Goal: Information Seeking & Learning: Learn about a topic

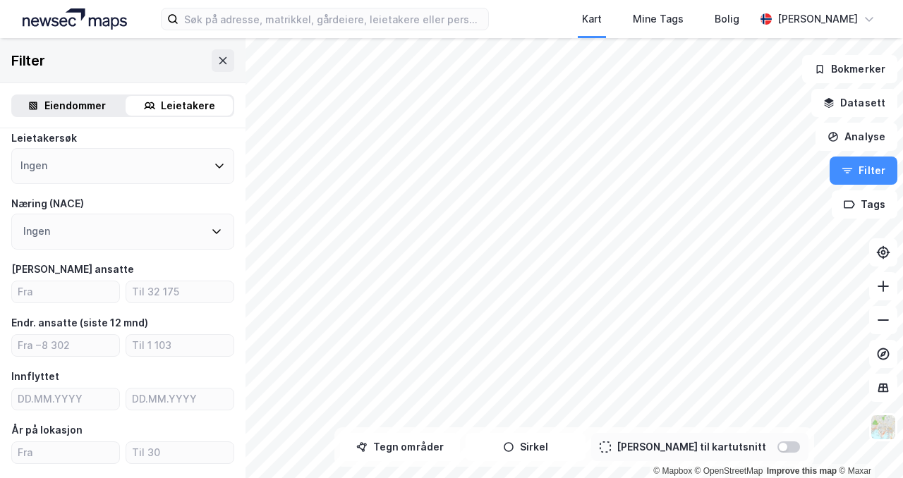
scroll to position [107, 0]
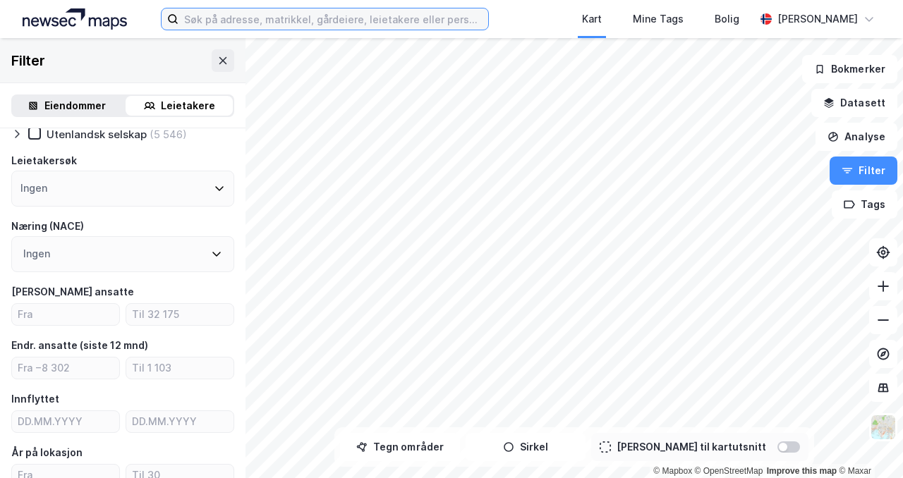
click at [315, 19] on input at bounding box center [334, 18] width 310 height 21
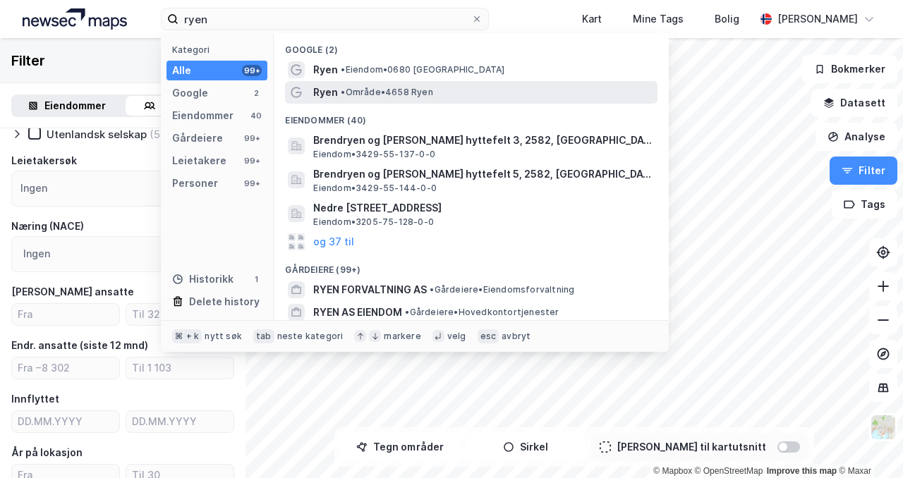
click at [325, 90] on span "Ryen" at bounding box center [325, 92] width 25 height 17
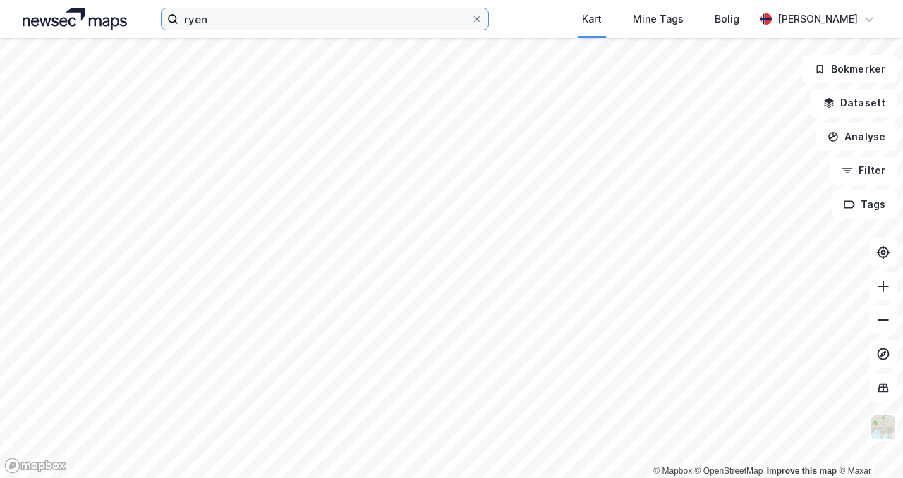
click at [227, 25] on input "ryen" at bounding box center [325, 18] width 293 height 21
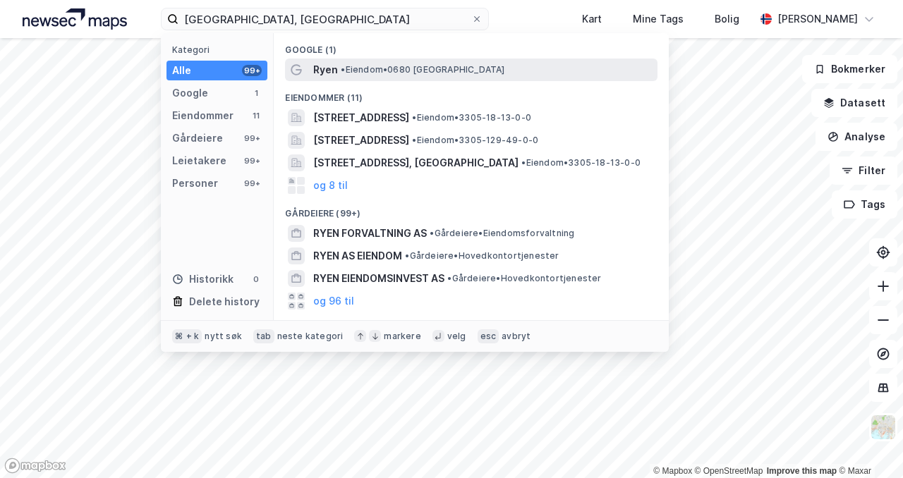
click at [338, 68] on div "Ryen • Eiendom • 0680 [GEOGRAPHIC_DATA]" at bounding box center [484, 69] width 342 height 17
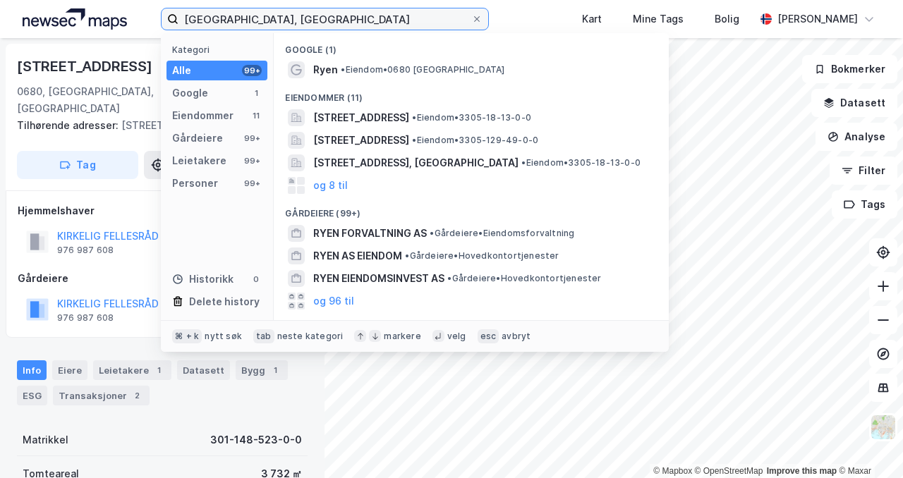
drag, startPoint x: 279, startPoint y: 16, endPoint x: 151, endPoint y: 6, distance: 128.2
click at [151, 6] on div "ryen, [GEOGRAPHIC_DATA] Kategori Alle 99+ Google 1 Eiendommer 11 Gårdeiere 99+ …" at bounding box center [451, 19] width 903 height 38
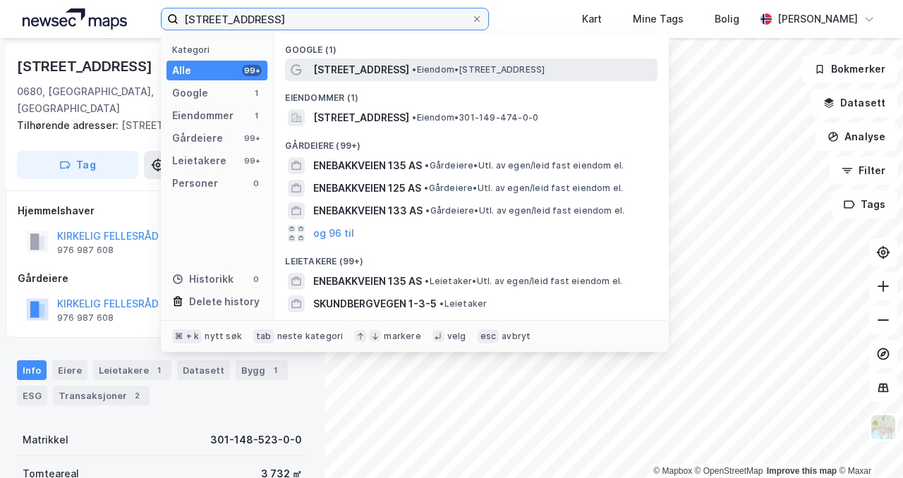
type input "[STREET_ADDRESS]"
click at [325, 69] on span "[STREET_ADDRESS]" at bounding box center [361, 69] width 96 height 17
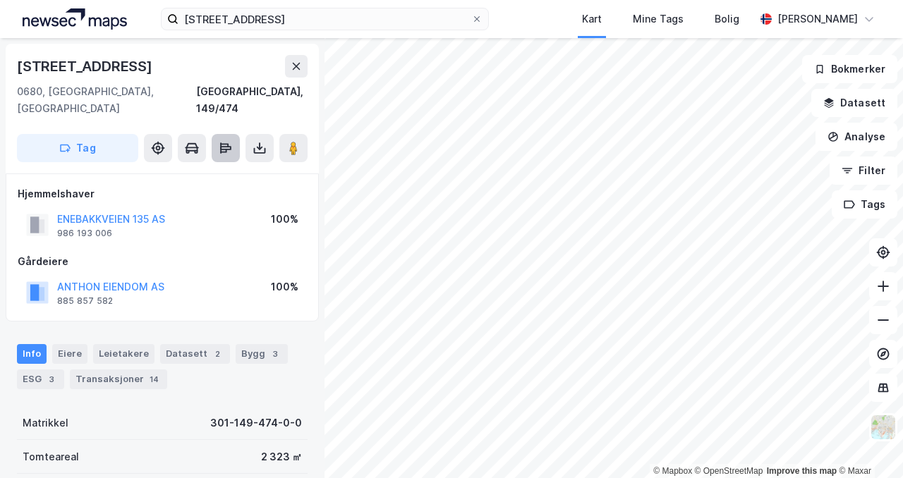
click at [229, 146] on icon at bounding box center [225, 148] width 11 height 4
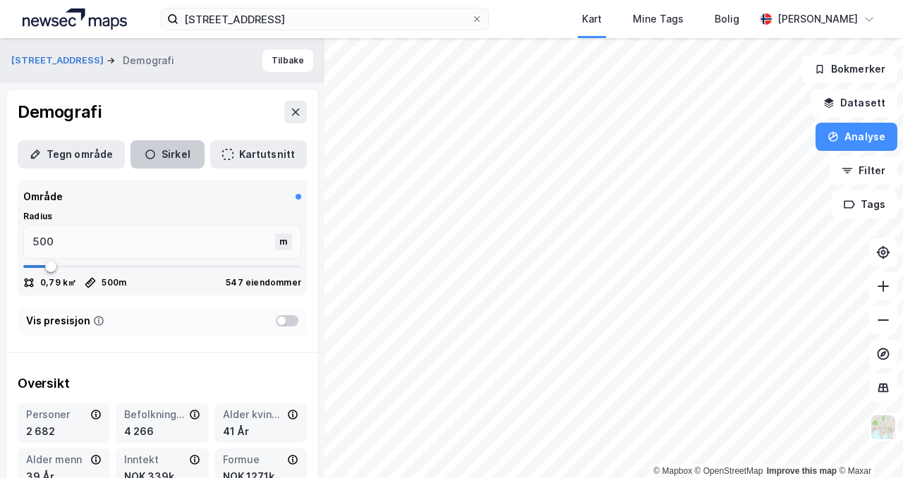
click at [145, 150] on icon "button" at bounding box center [150, 154] width 11 height 11
type input "547"
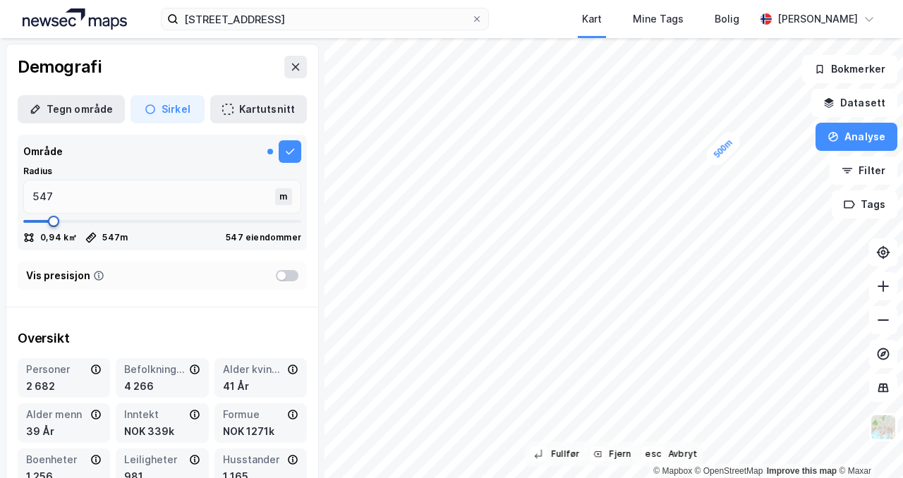
type input "559"
type input "585"
type input "597"
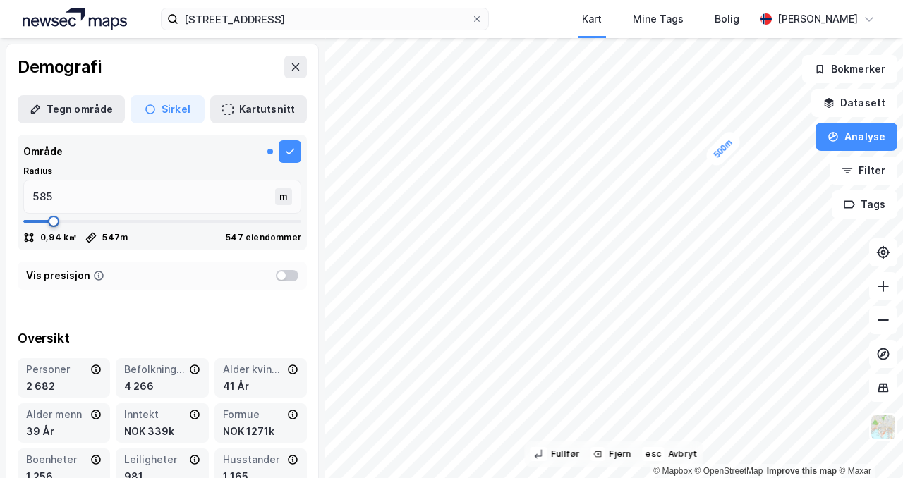
type input "597"
type input "610"
type input "623"
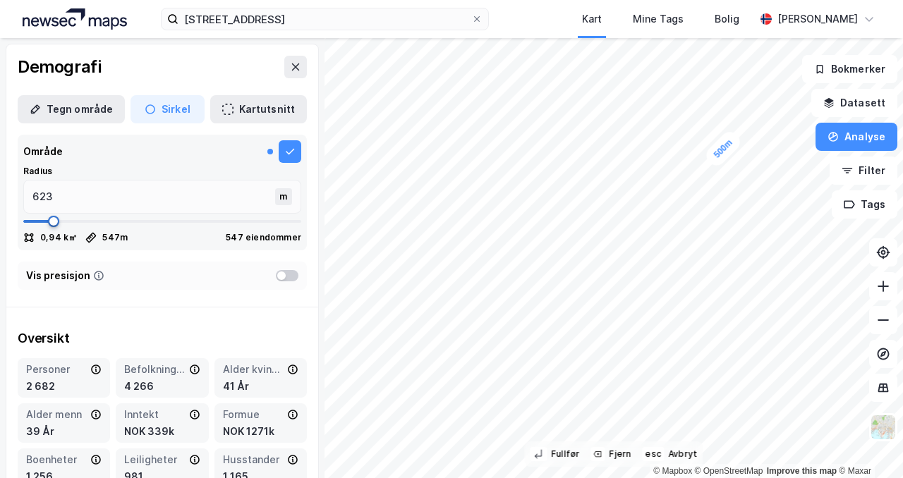
type input "635"
type input "648"
type input "661"
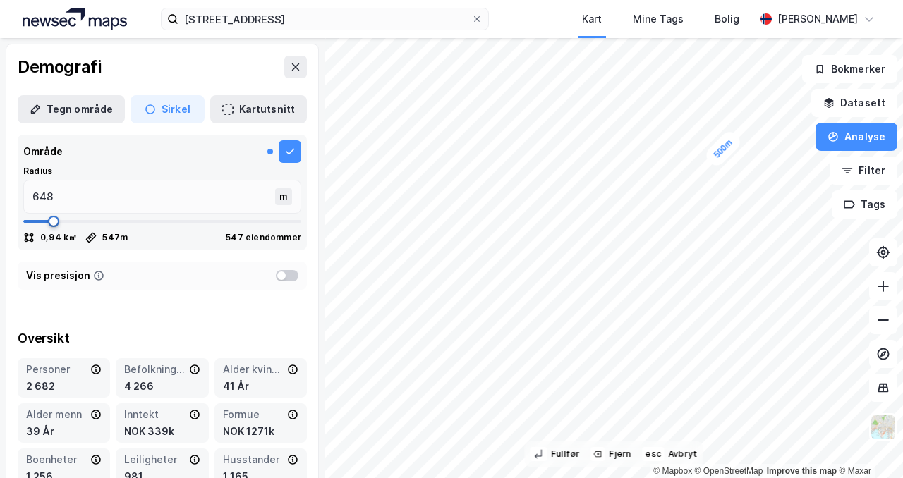
type input "661"
type input "673"
type input "699"
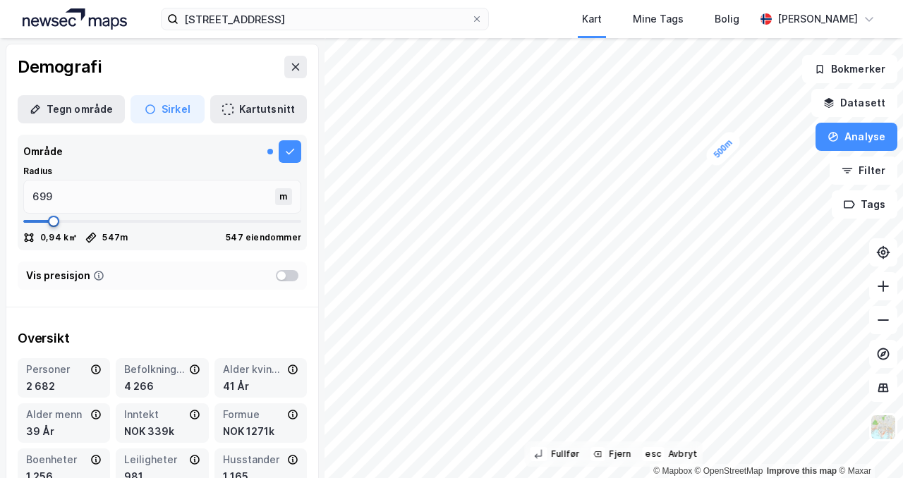
type input "712"
type input "724"
type input "737"
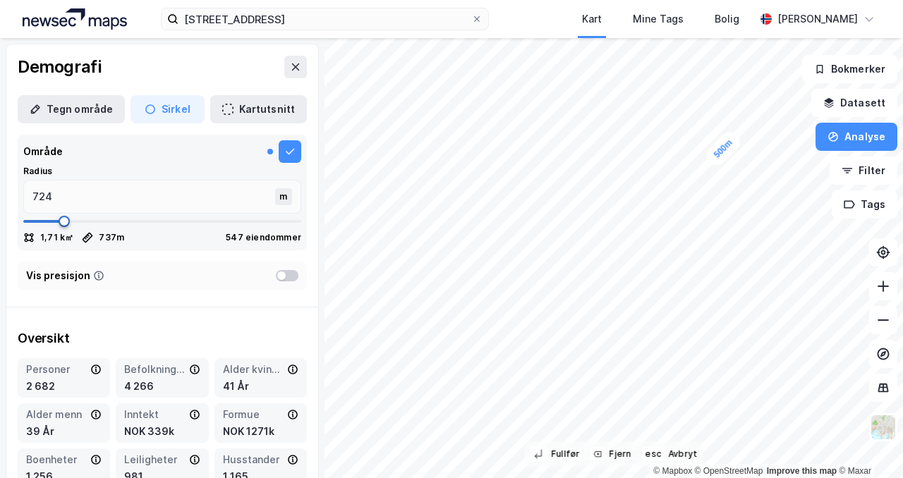
type input "737"
type input "750"
type input "762"
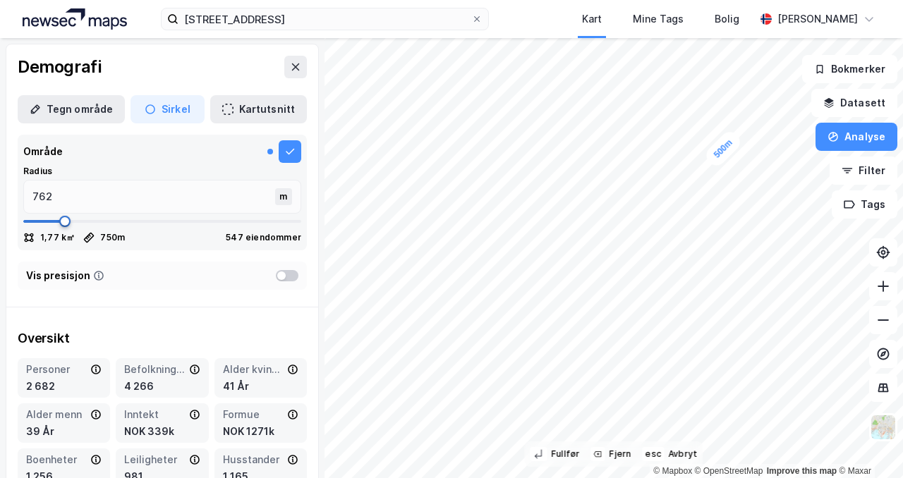
type input "775"
type input "788"
type input "800"
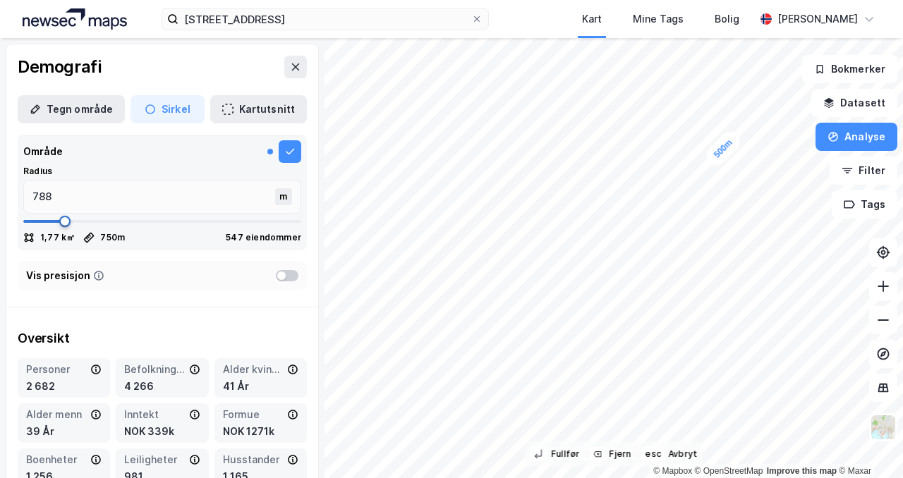
type input "800"
type input "813"
type input "826"
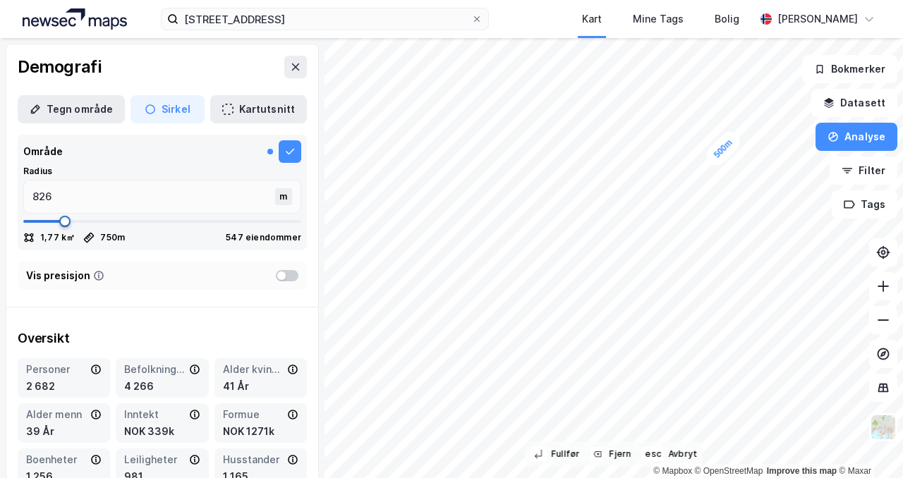
type input "851"
type input "864"
type input "876"
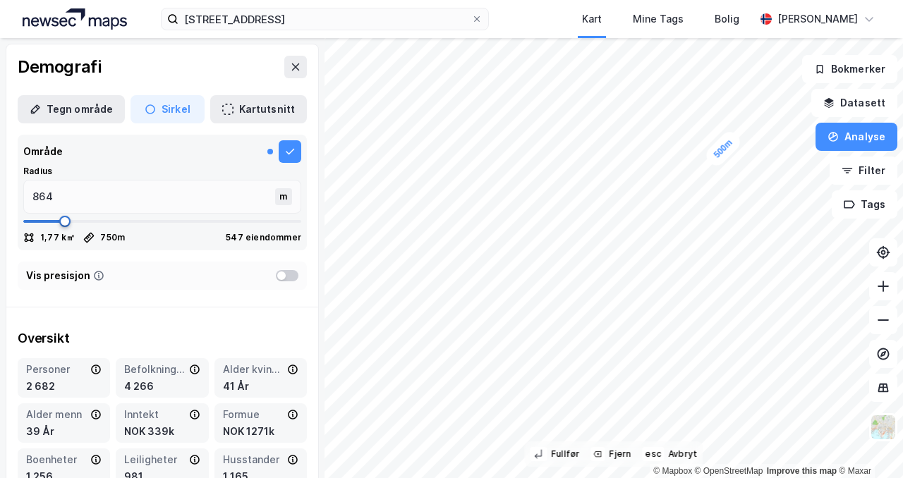
type input "876"
type input "889"
type input "902"
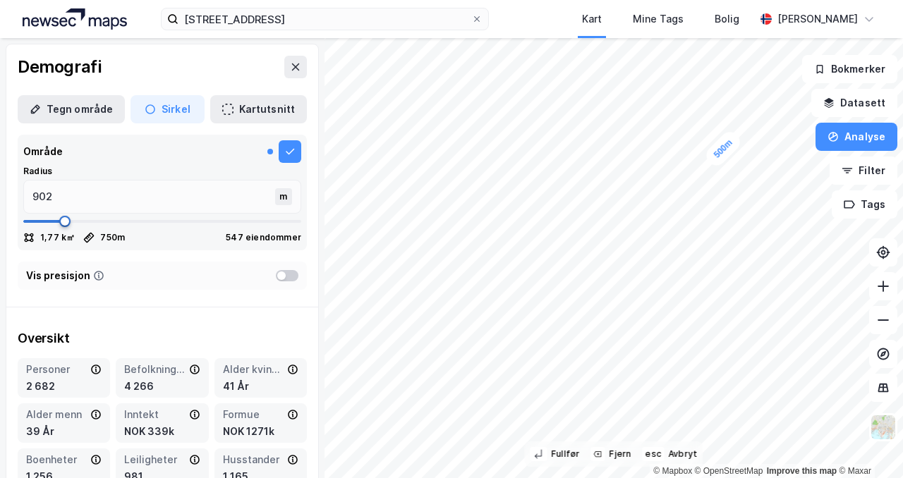
type input "915"
type input "927"
type input "940"
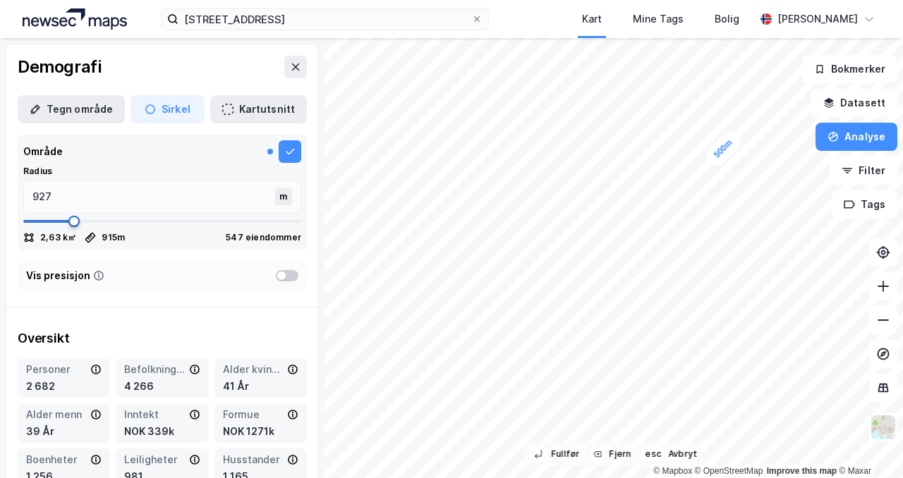
type input "940"
type input "953"
type input "965"
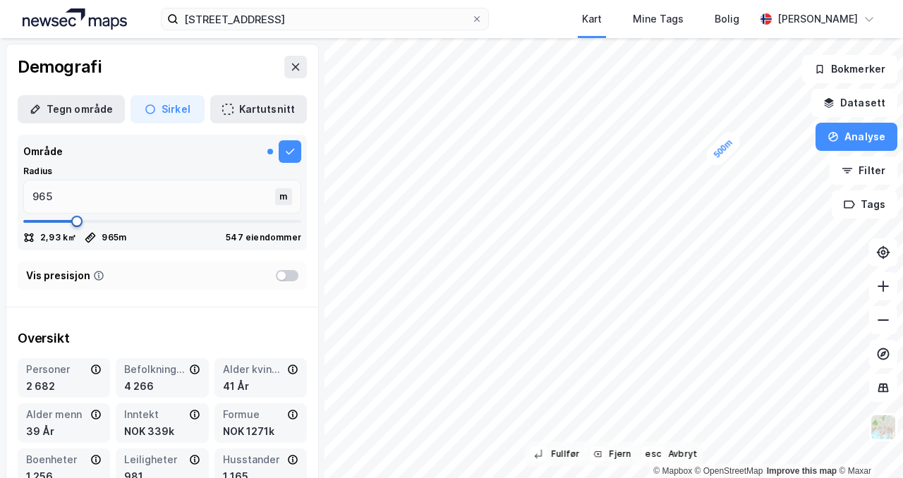
type input "978"
type input "991"
type input "1003"
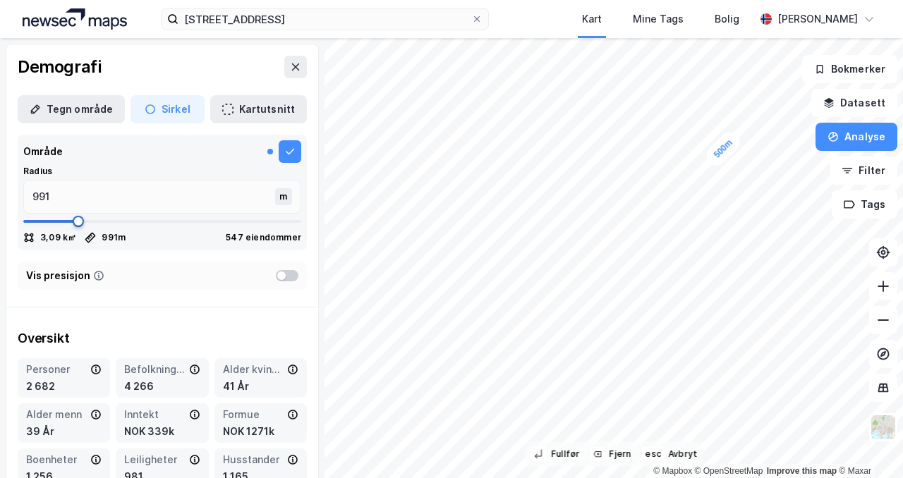
type input "1003"
type input "1016"
type input "1029"
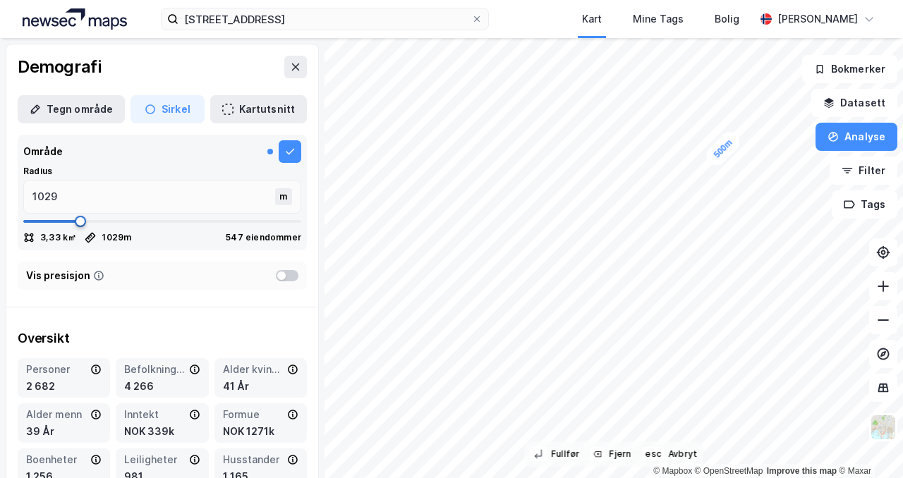
type input "1016"
type input "1003"
type input "991"
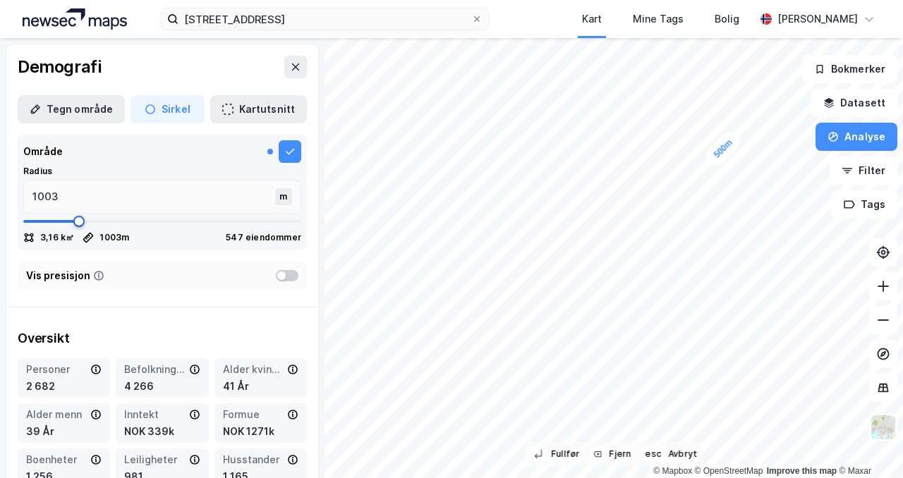
type input "991"
type input "1003"
type input "1016"
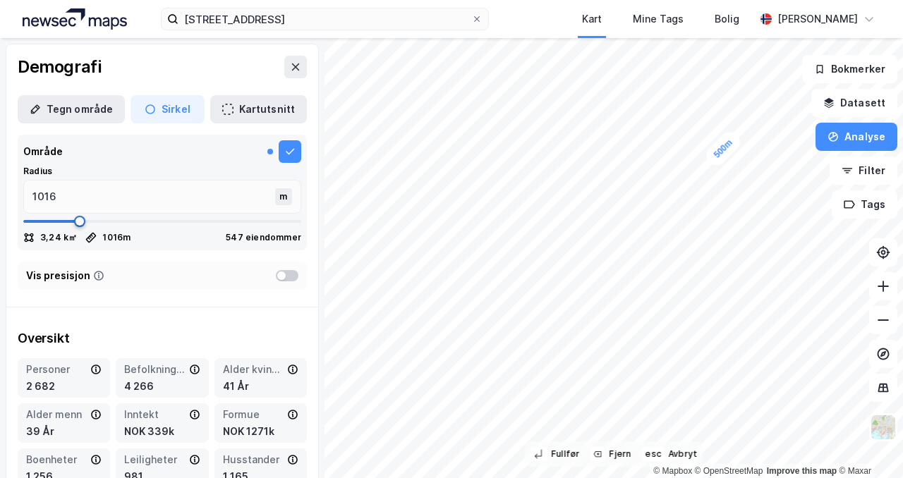
drag, startPoint x: 54, startPoint y: 261, endPoint x: 80, endPoint y: 260, distance: 26.1
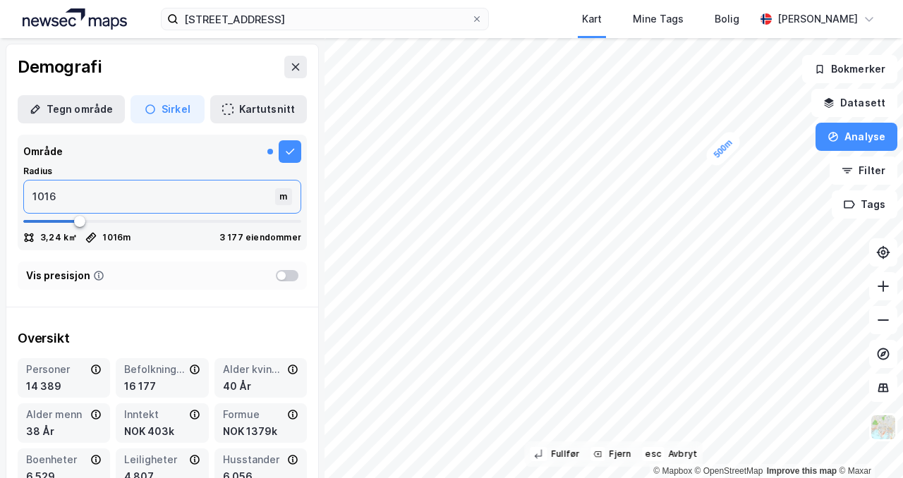
click at [60, 202] on input "1016" at bounding box center [151, 197] width 254 height 32
type input "1000"
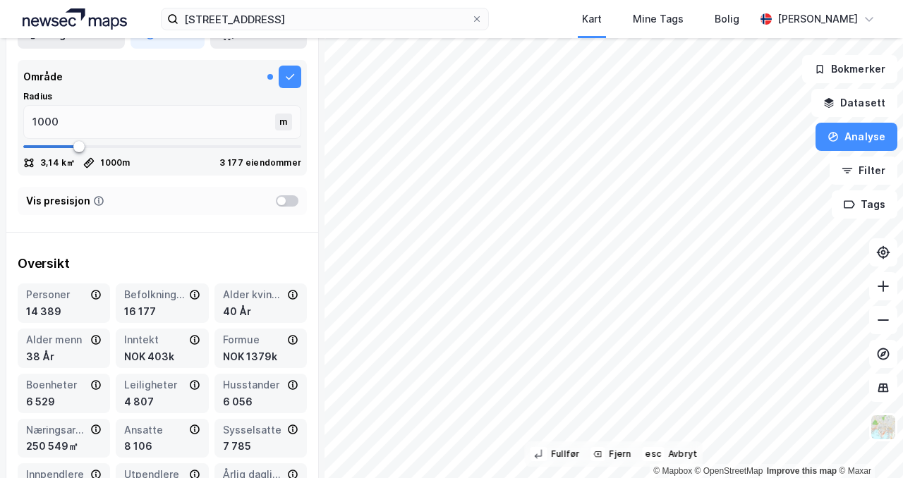
scroll to position [83, 0]
